Goal: Task Accomplishment & Management: Use online tool/utility

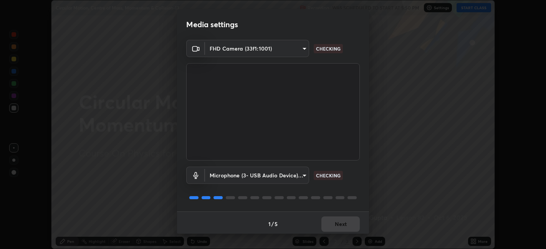
scroll to position [2, 0]
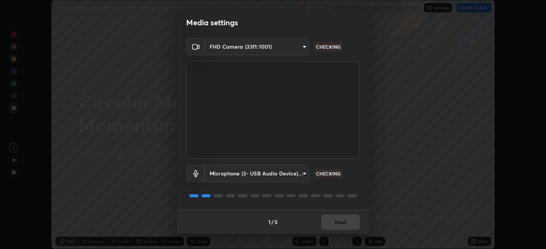
click at [345, 220] on div "1 / 5 Next" at bounding box center [273, 222] width 192 height 25
click at [345, 225] on div "1 / 5 Next" at bounding box center [273, 222] width 192 height 25
click at [345, 224] on div "1 / 5 Next" at bounding box center [273, 222] width 192 height 25
click at [343, 224] on div "1 / 5 Next" at bounding box center [273, 222] width 192 height 25
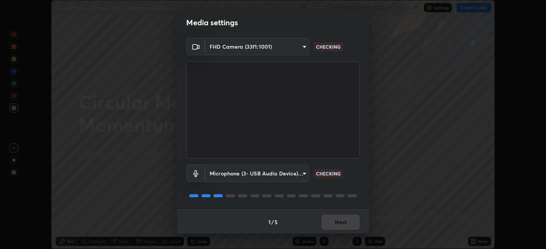
click at [341, 226] on div "1 / 5 Next" at bounding box center [273, 222] width 192 height 25
click at [340, 224] on div "1 / 5 Next" at bounding box center [273, 222] width 192 height 25
click at [338, 223] on div "1 / 5 Next" at bounding box center [273, 222] width 192 height 25
click at [335, 223] on div "1 / 5 Next" at bounding box center [273, 222] width 192 height 25
click at [328, 223] on div "1 / 5 Next" at bounding box center [273, 222] width 192 height 25
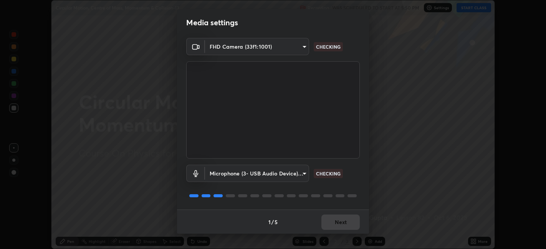
click at [323, 223] on div "1 / 5 Next" at bounding box center [273, 222] width 192 height 25
click at [336, 222] on button "Next" at bounding box center [340, 222] width 38 height 15
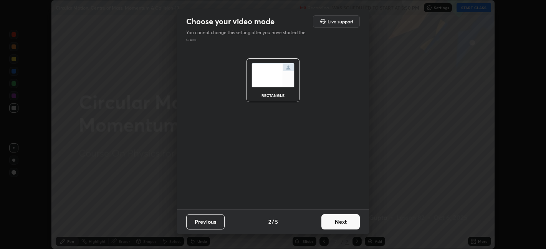
scroll to position [0, 0]
click at [336, 223] on button "Next" at bounding box center [340, 221] width 38 height 15
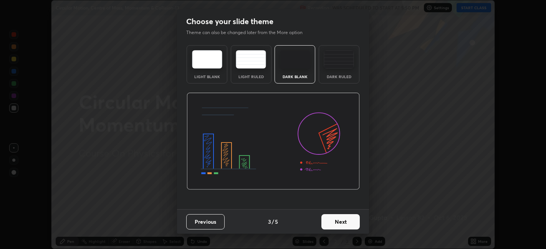
click at [339, 223] on button "Next" at bounding box center [340, 221] width 38 height 15
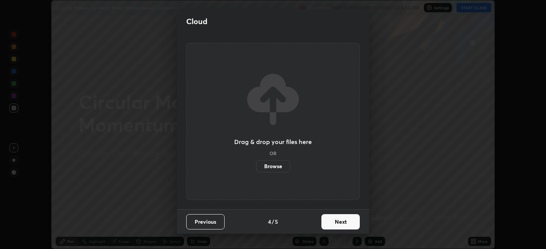
click at [347, 223] on button "Next" at bounding box center [340, 221] width 38 height 15
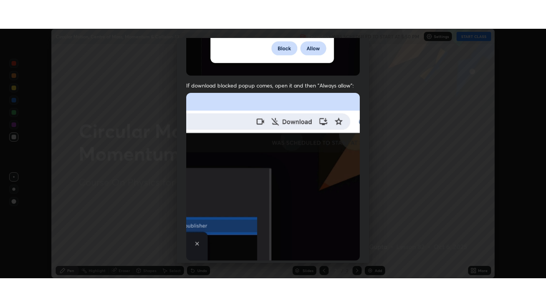
scroll to position [158, 0]
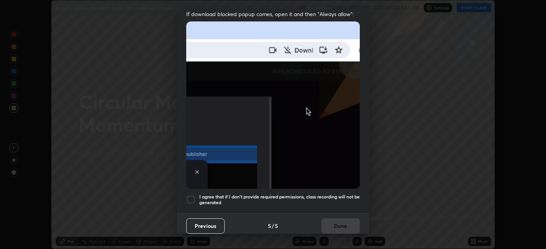
click at [341, 195] on h5 "I agree that if I don't provide required permissions, class recording will not …" at bounding box center [279, 200] width 160 height 12
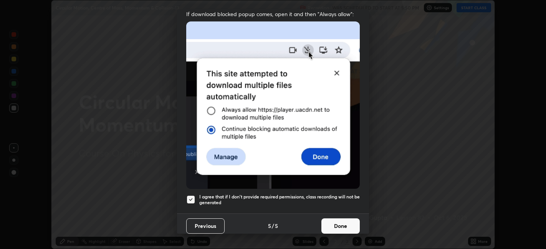
click at [340, 224] on button "Done" at bounding box center [340, 226] width 38 height 15
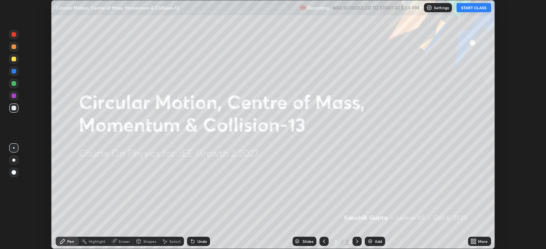
click at [472, 240] on icon at bounding box center [472, 240] width 2 height 2
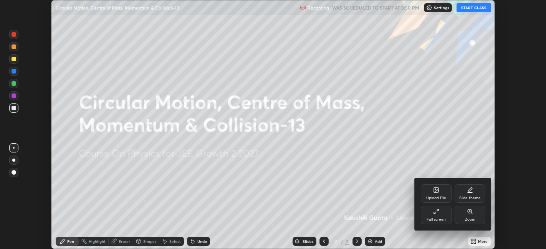
click at [446, 222] on div "Full screen" at bounding box center [435, 215] width 31 height 18
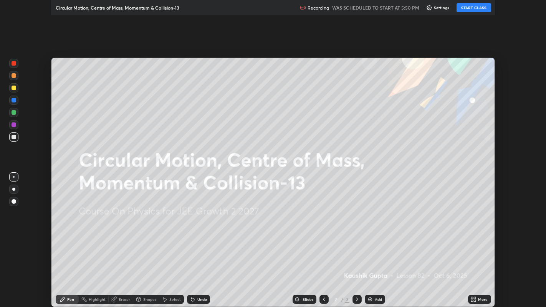
scroll to position [307, 546]
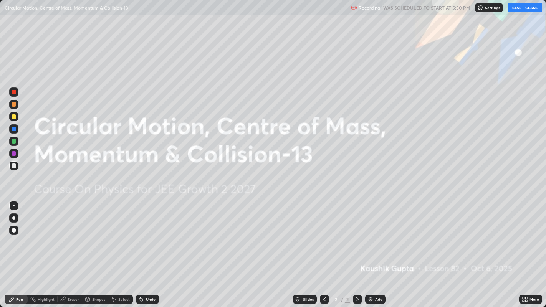
click at [524, 12] on button "START CLASS" at bounding box center [524, 7] width 35 height 9
click at [376, 249] on div "Add" at bounding box center [378, 299] width 7 height 4
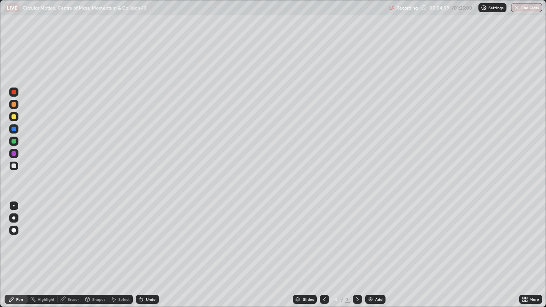
click at [96, 249] on div "Shapes" at bounding box center [95, 299] width 26 height 9
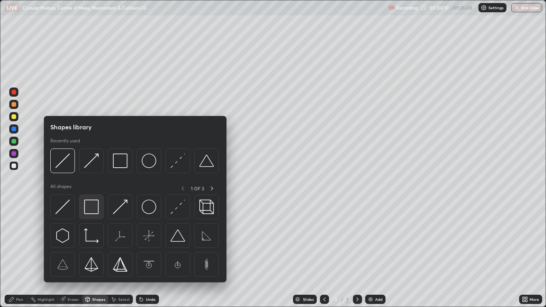
click at [90, 209] on img at bounding box center [91, 206] width 15 height 15
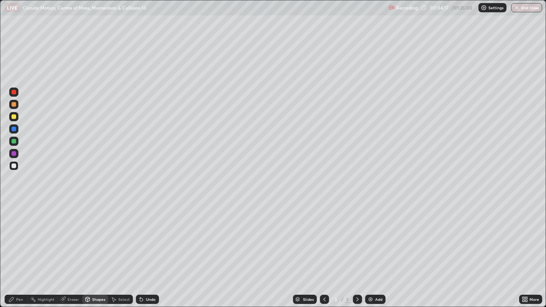
click at [15, 249] on div "Pen" at bounding box center [16, 299] width 23 height 9
click at [13, 104] on div at bounding box center [14, 104] width 5 height 5
click at [146, 249] on div "Undo" at bounding box center [151, 299] width 10 height 4
click at [16, 153] on div at bounding box center [14, 153] width 5 height 5
click at [15, 94] on div at bounding box center [14, 92] width 5 height 5
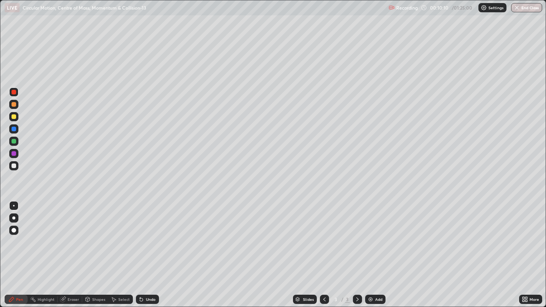
click at [14, 117] on div at bounding box center [14, 116] width 5 height 5
click at [148, 249] on div "Undo" at bounding box center [151, 299] width 10 height 4
click at [155, 249] on div "Undo" at bounding box center [147, 299] width 23 height 9
click at [14, 141] on div at bounding box center [14, 141] width 5 height 5
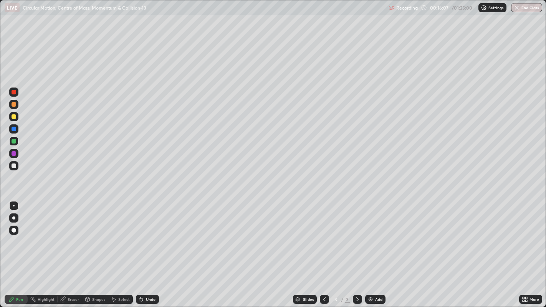
click at [378, 249] on div "Add" at bounding box center [378, 299] width 7 height 4
click at [15, 167] on div at bounding box center [14, 165] width 5 height 5
click at [14, 93] on div at bounding box center [14, 92] width 5 height 5
click at [151, 249] on div "Undo" at bounding box center [147, 299] width 23 height 9
click at [14, 142] on div at bounding box center [14, 141] width 5 height 5
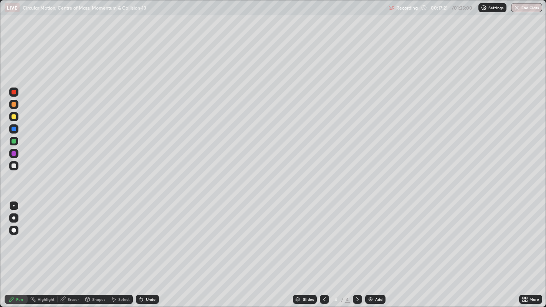
click at [150, 249] on div "Undo" at bounding box center [147, 299] width 23 height 9
click at [147, 249] on div "Undo" at bounding box center [151, 299] width 10 height 4
click at [15, 153] on div at bounding box center [14, 153] width 5 height 5
click at [150, 249] on div "Undo" at bounding box center [151, 299] width 10 height 4
click at [147, 249] on div "Undo" at bounding box center [151, 299] width 10 height 4
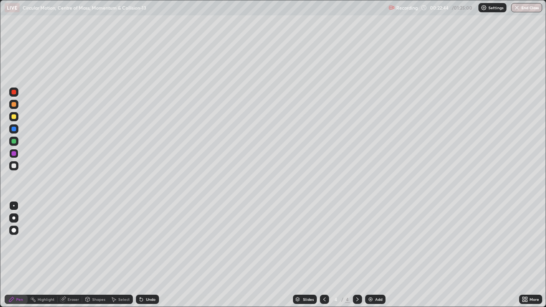
click at [148, 249] on div "Undo" at bounding box center [151, 299] width 10 height 4
click at [149, 249] on div "Undo" at bounding box center [151, 299] width 10 height 4
click at [124, 249] on div "Select" at bounding box center [124, 299] width 12 height 4
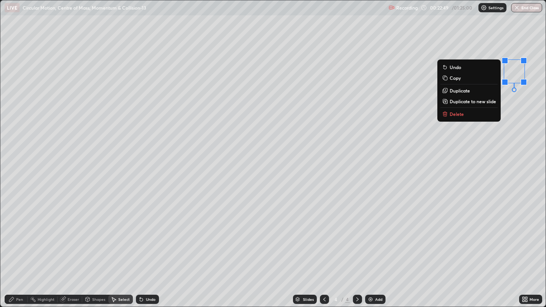
click at [422, 181] on div "0 ° Undo Copy Duplicate Duplicate to new slide Delete" at bounding box center [272, 153] width 545 height 307
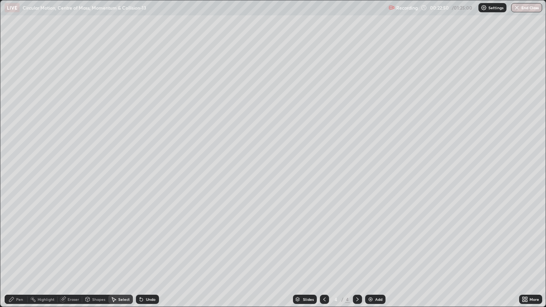
click at [20, 249] on div "Pen" at bounding box center [19, 299] width 7 height 4
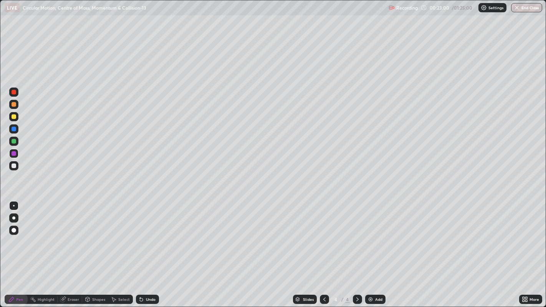
click at [14, 117] on div at bounding box center [14, 116] width 5 height 5
click at [77, 249] on div "Eraser" at bounding box center [70, 299] width 25 height 9
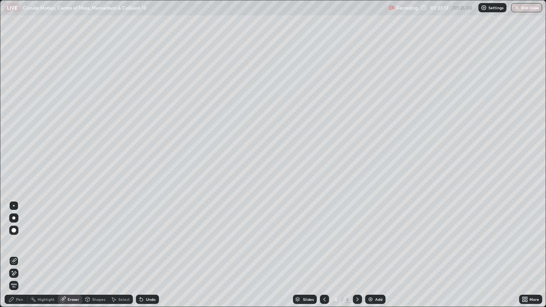
click at [18, 249] on div "Pen" at bounding box center [19, 299] width 7 height 4
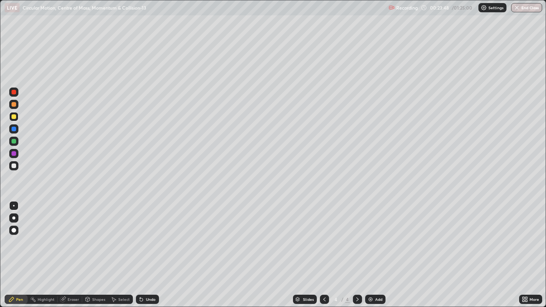
click at [13, 94] on div at bounding box center [14, 92] width 5 height 5
click at [16, 166] on div at bounding box center [14, 165] width 5 height 5
click at [374, 249] on div "Add" at bounding box center [375, 299] width 20 height 9
click at [99, 249] on div "Shapes" at bounding box center [98, 299] width 13 height 4
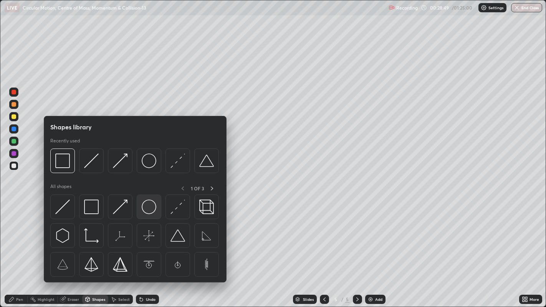
click at [143, 209] on img at bounding box center [149, 206] width 15 height 15
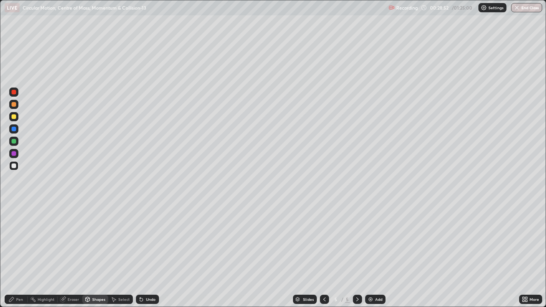
click at [100, 249] on div "Shapes" at bounding box center [98, 299] width 13 height 4
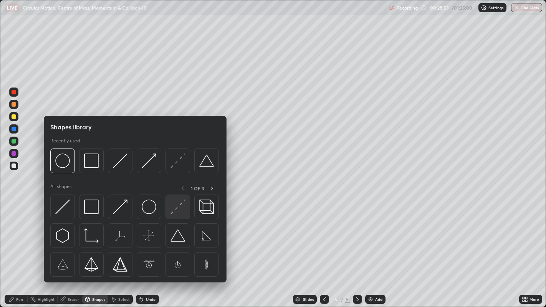
click at [176, 208] on img at bounding box center [177, 206] width 15 height 15
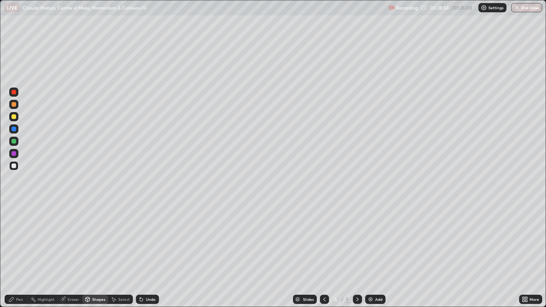
click at [15, 249] on div "Pen" at bounding box center [16, 299] width 23 height 9
click at [14, 117] on div at bounding box center [14, 116] width 5 height 5
click at [14, 143] on div at bounding box center [14, 141] width 5 height 5
click at [148, 249] on div "Undo" at bounding box center [147, 299] width 23 height 9
click at [15, 118] on div at bounding box center [14, 116] width 5 height 5
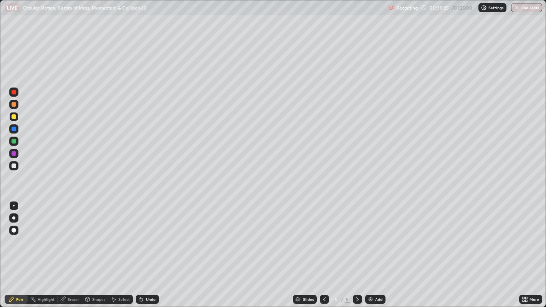
click at [14, 94] on div at bounding box center [14, 92] width 5 height 5
click at [149, 249] on div "Undo" at bounding box center [147, 299] width 23 height 9
click at [371, 249] on img at bounding box center [370, 299] width 6 height 6
click at [93, 249] on div "Shapes" at bounding box center [95, 299] width 26 height 9
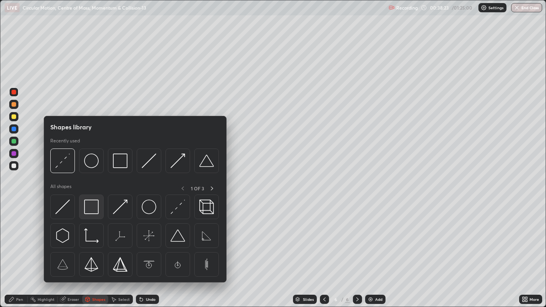
click at [87, 205] on img at bounding box center [91, 206] width 15 height 15
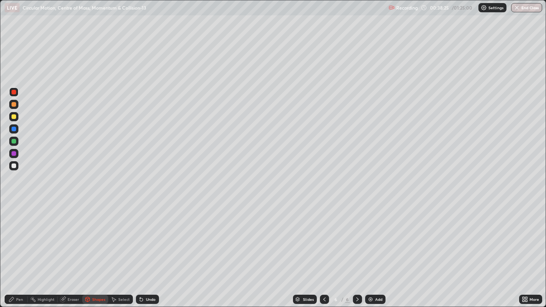
click at [14, 165] on div at bounding box center [14, 165] width 5 height 5
click at [13, 249] on icon at bounding box center [11, 299] width 6 height 6
click at [14, 166] on div at bounding box center [14, 165] width 5 height 5
click at [13, 118] on div at bounding box center [14, 116] width 5 height 5
click at [68, 249] on div "Eraser" at bounding box center [74, 299] width 12 height 4
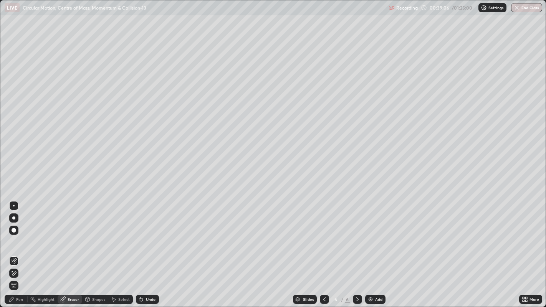
click at [9, 249] on icon at bounding box center [11, 299] width 6 height 6
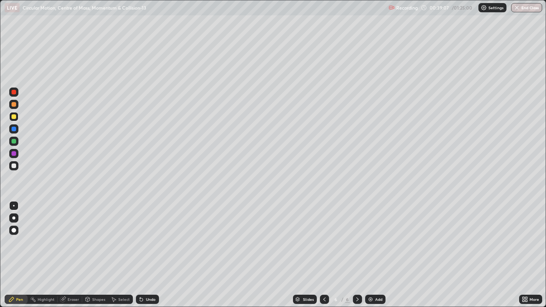
click at [13, 104] on div at bounding box center [14, 104] width 5 height 5
click at [18, 129] on div at bounding box center [13, 128] width 9 height 9
click at [153, 249] on div "Undo" at bounding box center [151, 299] width 10 height 4
click at [152, 249] on div "Undo" at bounding box center [151, 299] width 10 height 4
click at [153, 249] on div "Undo" at bounding box center [151, 299] width 10 height 4
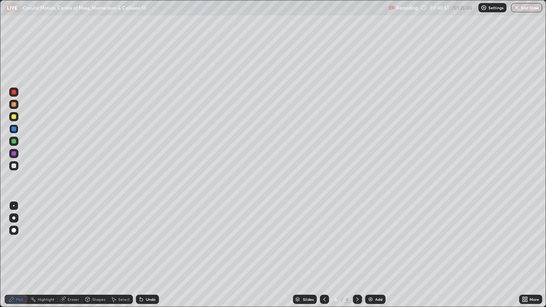
click at [156, 249] on div "Undo" at bounding box center [147, 299] width 23 height 9
click at [154, 249] on div "Undo" at bounding box center [151, 299] width 10 height 4
click at [18, 165] on div at bounding box center [13, 165] width 9 height 9
click at [150, 249] on div "Undo" at bounding box center [151, 299] width 10 height 4
click at [15, 140] on div at bounding box center [14, 141] width 5 height 5
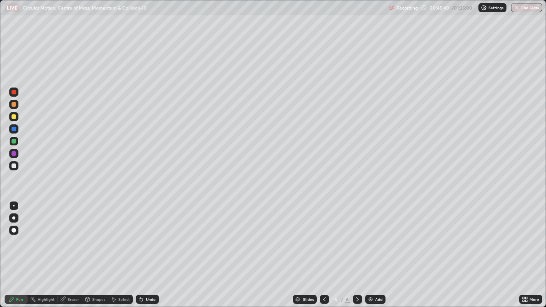
click at [15, 94] on div at bounding box center [14, 92] width 5 height 5
click at [373, 249] on div "Add" at bounding box center [375, 299] width 20 height 9
click at [15, 117] on div at bounding box center [14, 116] width 5 height 5
click at [14, 93] on div at bounding box center [14, 92] width 5 height 5
click at [14, 117] on div at bounding box center [14, 116] width 5 height 5
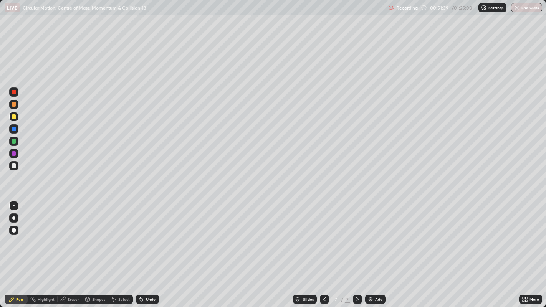
click at [12, 155] on div at bounding box center [14, 153] width 5 height 5
click at [522, 11] on button "End Class" at bounding box center [526, 7] width 30 height 9
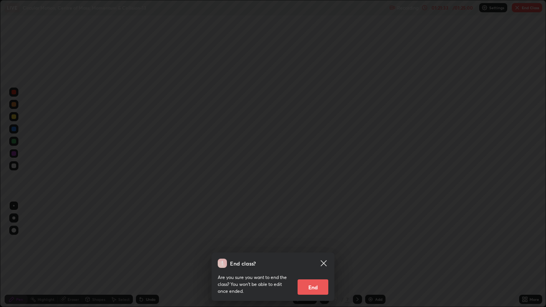
click at [315, 249] on button "End" at bounding box center [312, 286] width 31 height 15
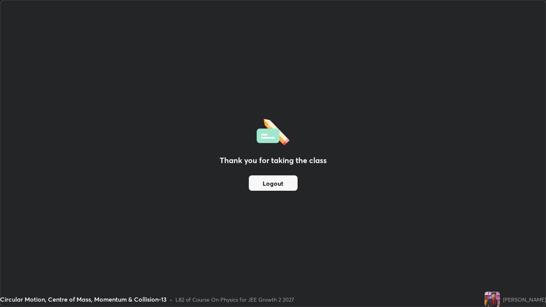
click at [276, 183] on button "Logout" at bounding box center [273, 182] width 49 height 15
